Goal: Obtain resource: Download file/media

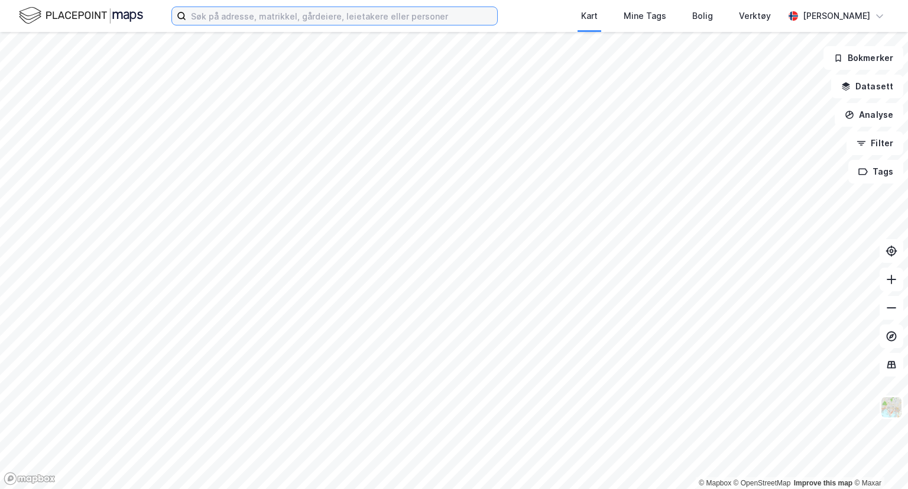
click at [397, 17] on input at bounding box center [341, 16] width 311 height 18
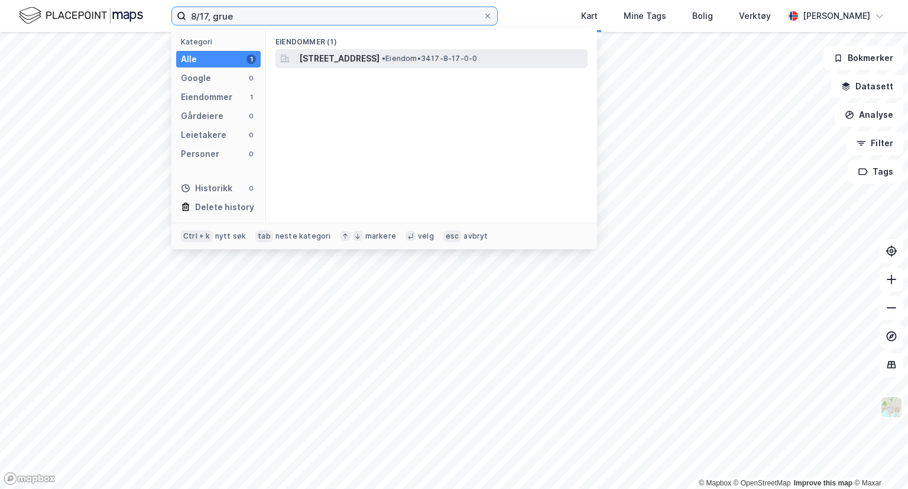
type input "8/17, grue"
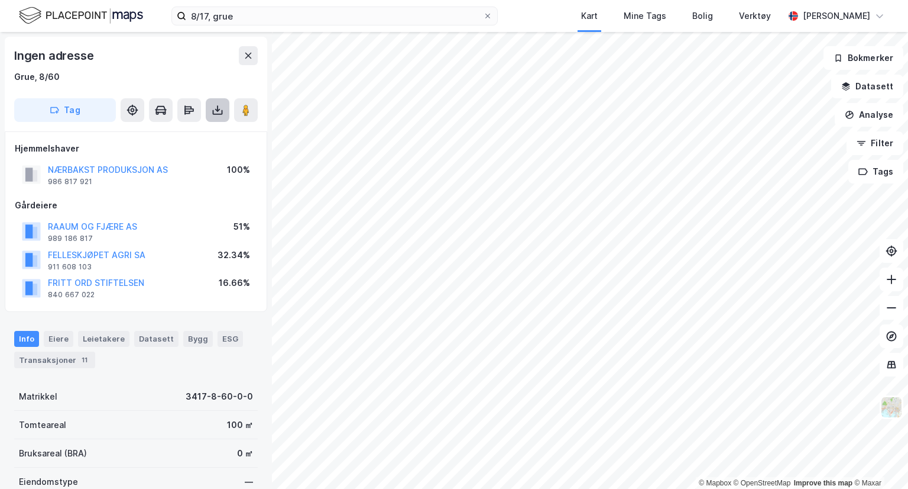
click at [224, 111] on button at bounding box center [218, 110] width 24 height 24
click at [215, 138] on div "Last ned grunnbok" at bounding box center [167, 133] width 126 height 19
click at [173, 131] on div "Last ned grunnbok" at bounding box center [159, 133] width 69 height 9
click at [154, 138] on div "Last ned grunnbok" at bounding box center [159, 133] width 69 height 9
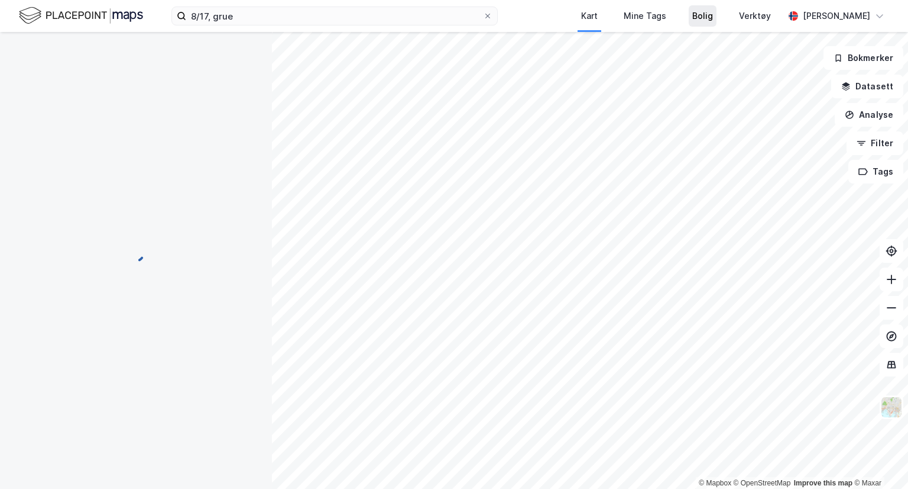
scroll to position [5, 0]
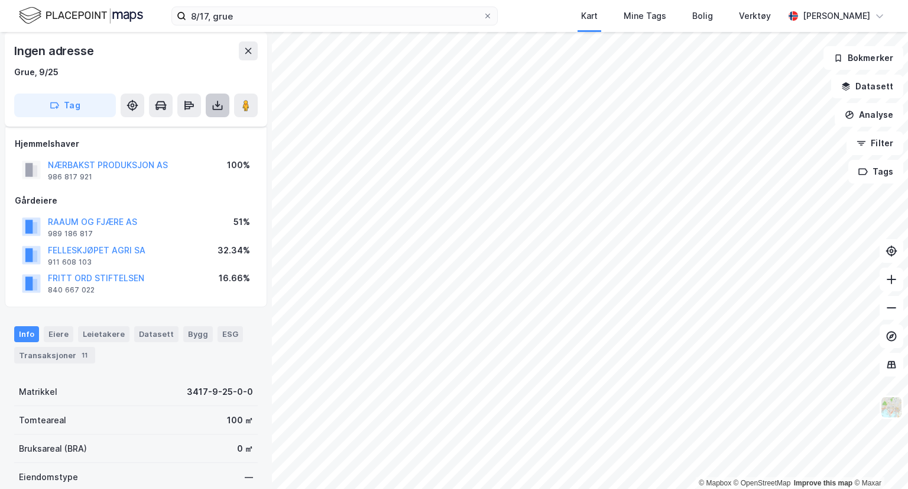
click at [217, 104] on icon at bounding box center [217, 104] width 1 height 7
click at [207, 128] on div "Last ned grunnbok" at bounding box center [167, 128] width 126 height 19
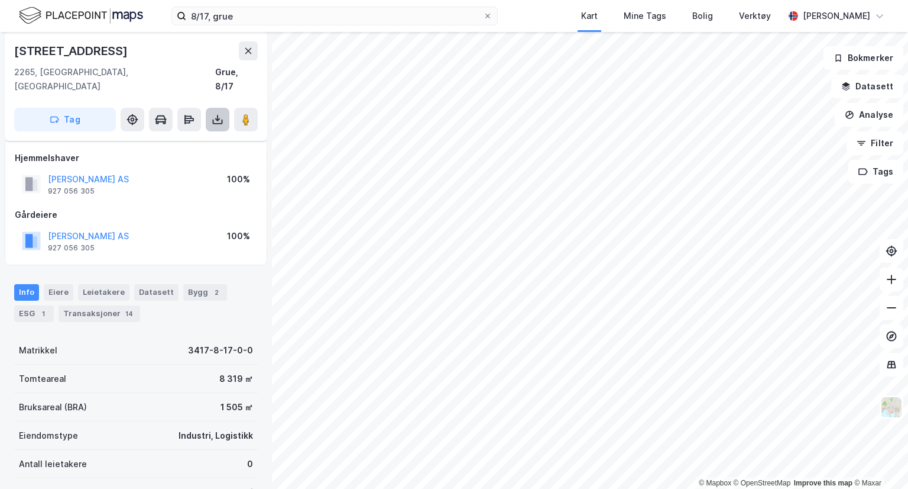
click at [215, 114] on icon at bounding box center [218, 120] width 12 height 12
click at [211, 134] on div "Last ned grunnbok" at bounding box center [167, 143] width 126 height 19
